Goal: Check status: Check status

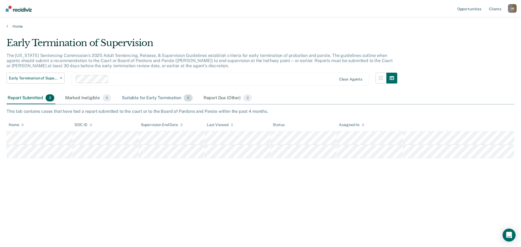
click at [157, 99] on div "Suitable for Early Termination 6" at bounding box center [157, 98] width 73 height 12
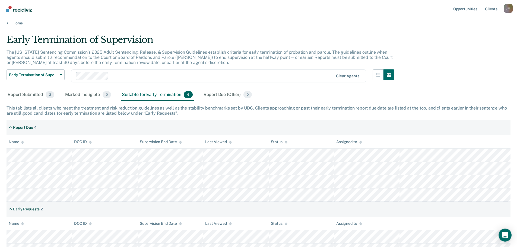
scroll to position [13, 0]
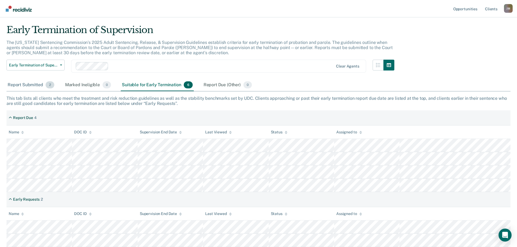
click at [26, 84] on div "Report Submitted 2" at bounding box center [31, 85] width 49 height 12
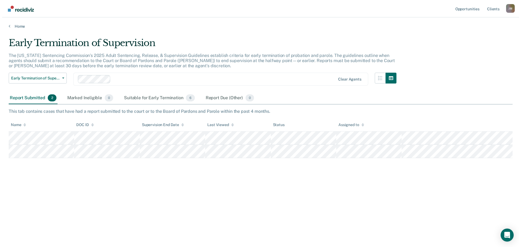
scroll to position [0, 0]
